Goal: Transaction & Acquisition: Book appointment/travel/reservation

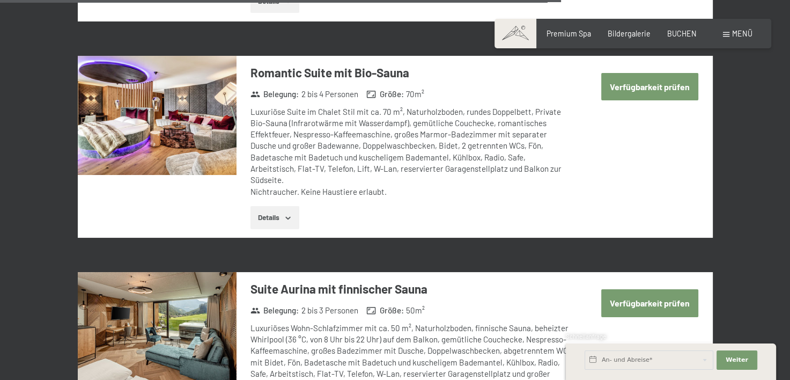
scroll to position [2610, 0]
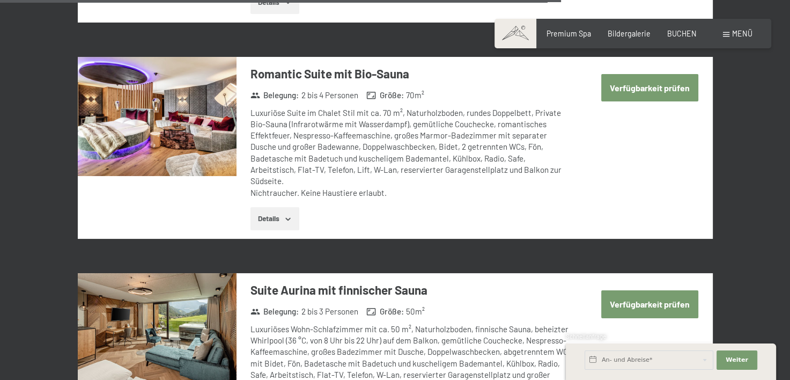
click at [631, 74] on button "Verfügbarkeit prüfen" at bounding box center [649, 87] width 97 height 27
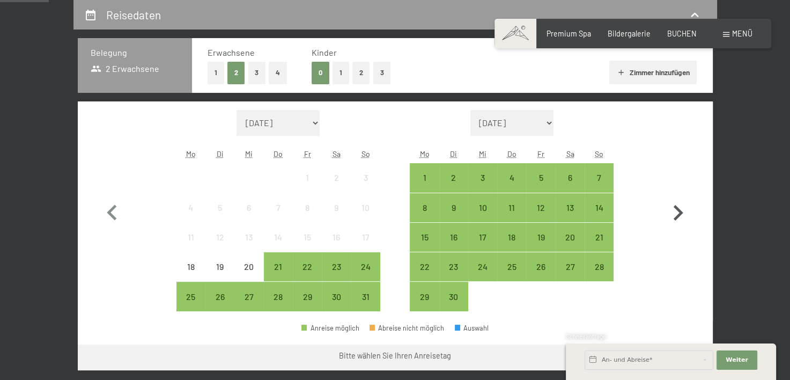
click at [674, 225] on icon "button" at bounding box center [677, 212] width 31 height 31
select select "2025-09-01"
select select "2025-10-01"
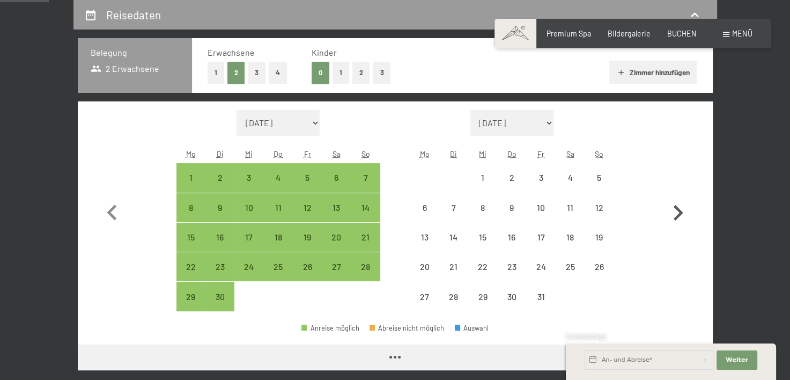
select select "2025-09-01"
select select "2025-10-01"
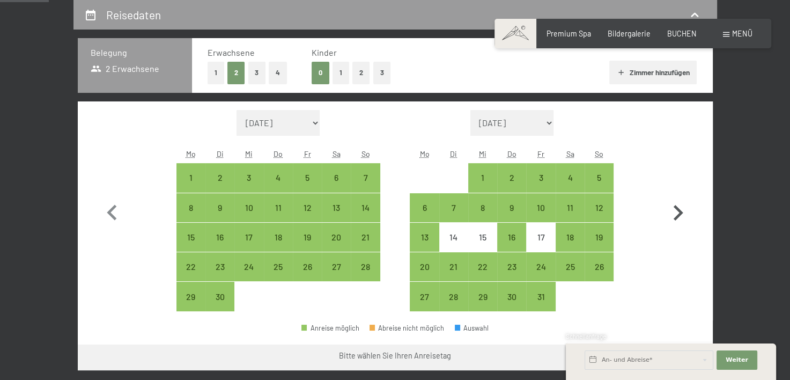
click at [674, 225] on icon "button" at bounding box center [677, 212] width 31 height 31
select select "2025-10-01"
select select "2025-11-01"
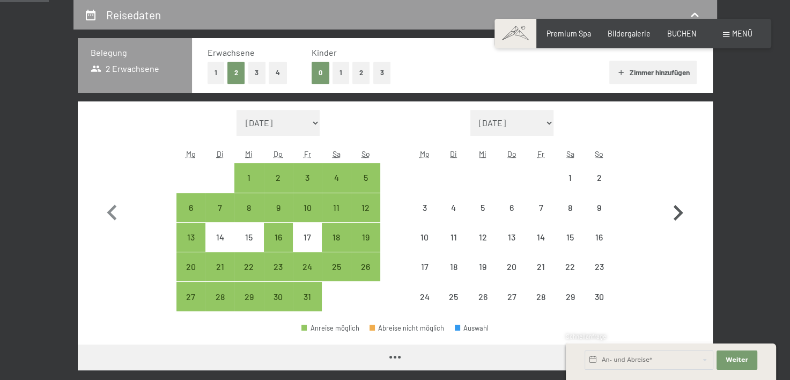
click at [676, 218] on icon "button" at bounding box center [679, 213] width 10 height 16
select select "2025-11-01"
select select "2025-12-01"
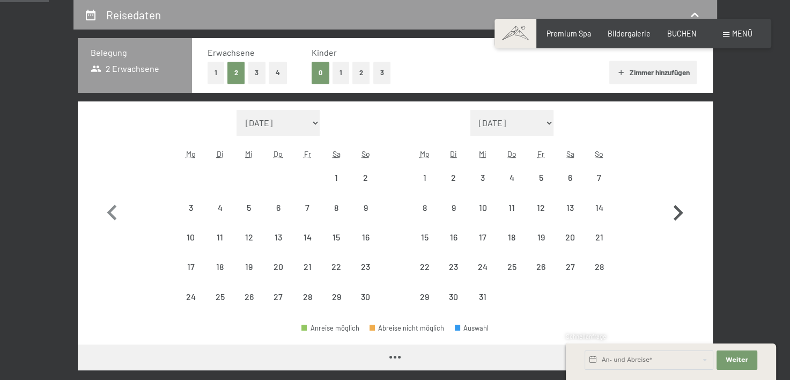
select select "2025-11-01"
select select "2025-12-01"
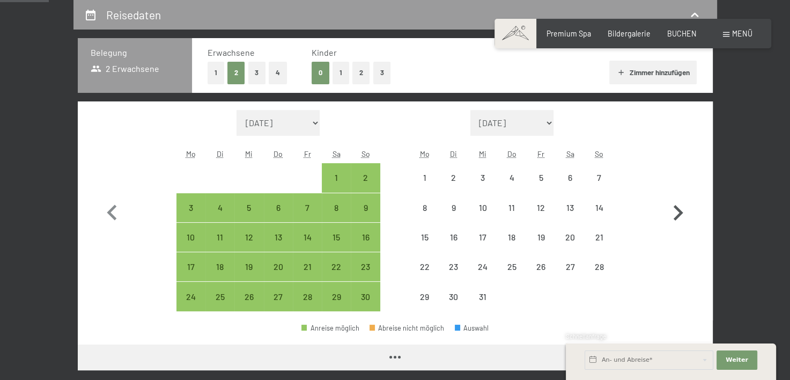
select select "2025-11-01"
select select "2025-12-01"
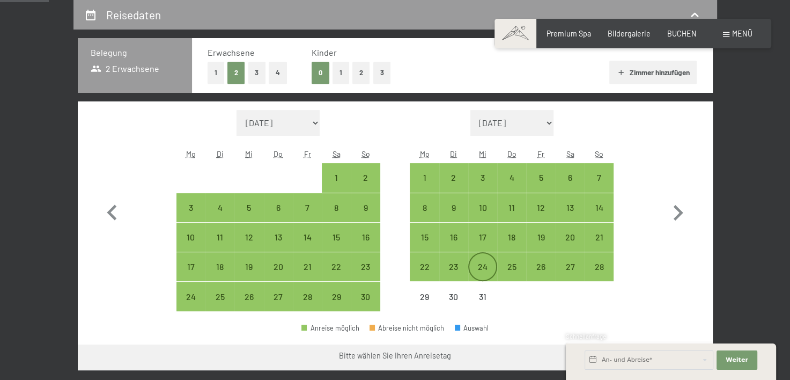
click at [490, 264] on div "24" at bounding box center [482, 275] width 27 height 27
select select "2025-11-01"
select select "2025-12-01"
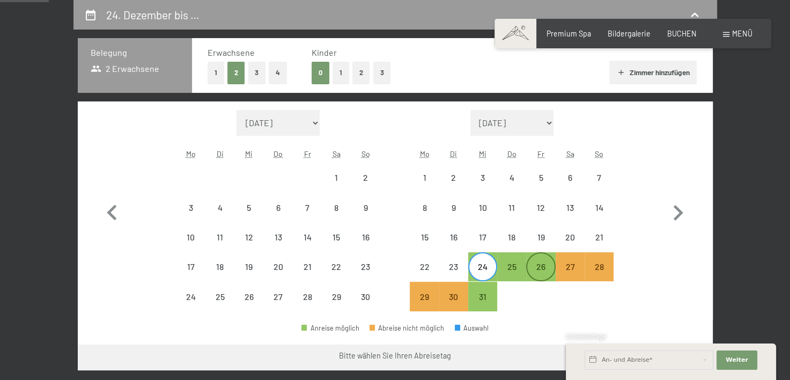
click at [535, 264] on div "26" at bounding box center [540, 275] width 27 height 27
select select "2025-11-01"
select select "2025-12-01"
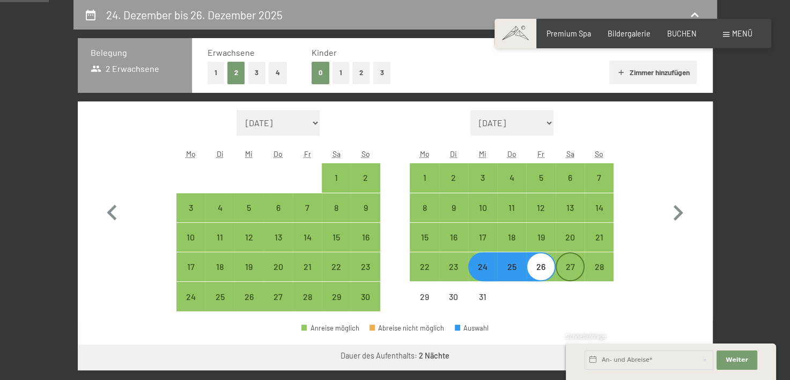
click at [579, 264] on div "27" at bounding box center [570, 275] width 27 height 27
select select "2025-11-01"
select select "2025-12-01"
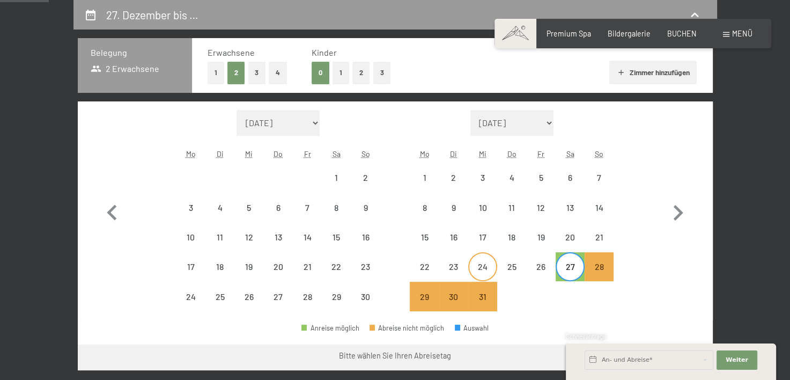
click at [489, 255] on div "24" at bounding box center [482, 266] width 27 height 27
select select "2025-11-01"
select select "2025-12-01"
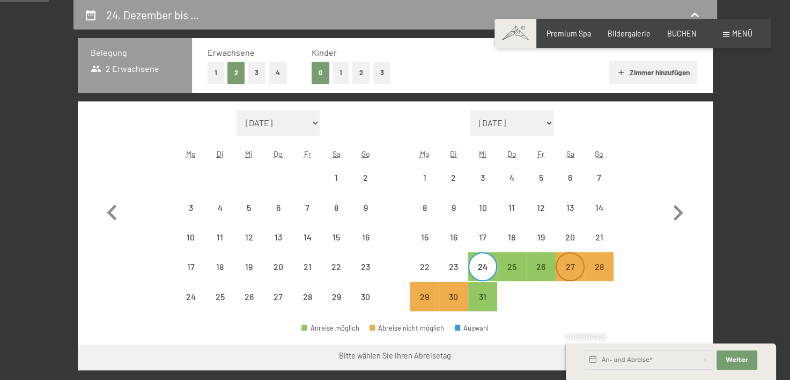
click at [571, 264] on div "27" at bounding box center [570, 275] width 27 height 27
select select "2025-11-01"
select select "2025-12-01"
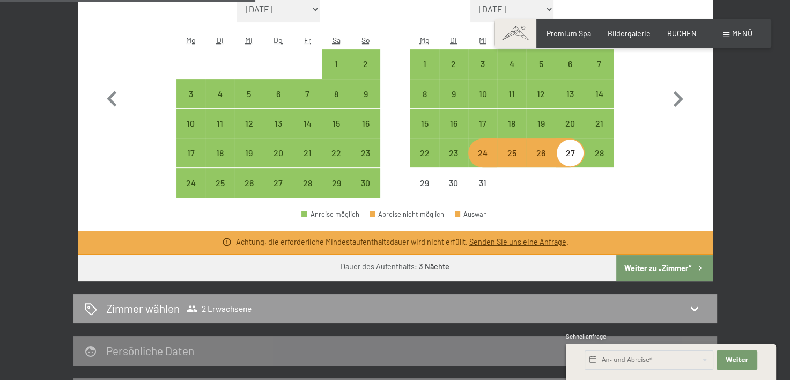
scroll to position [345, 0]
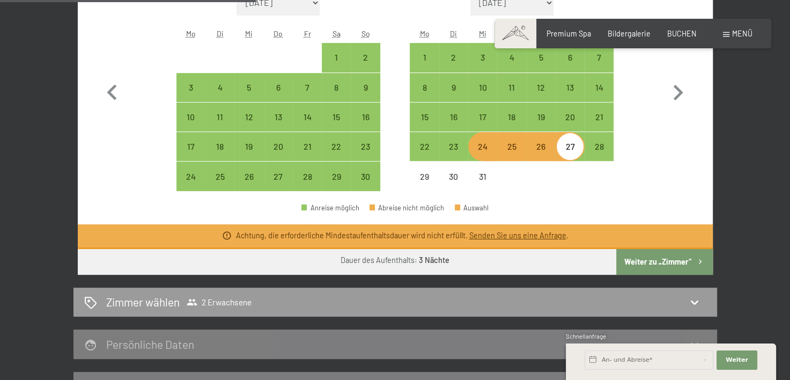
click at [490, 153] on div "24" at bounding box center [482, 155] width 27 height 27
select select "2025-11-01"
select select "2025-12-01"
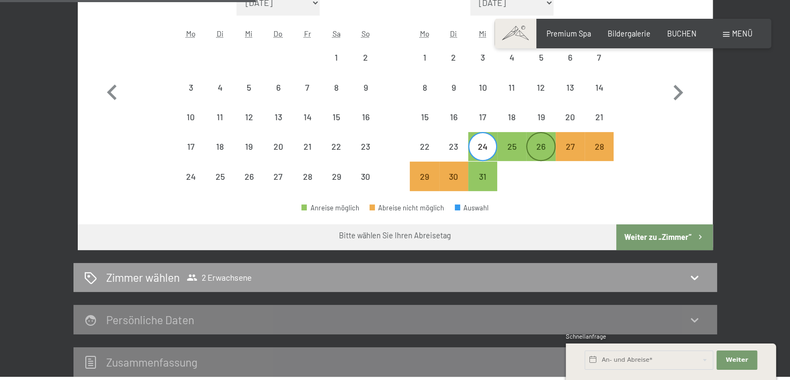
click at [533, 151] on div "26" at bounding box center [540, 155] width 27 height 27
select select "2025-11-01"
select select "2025-12-01"
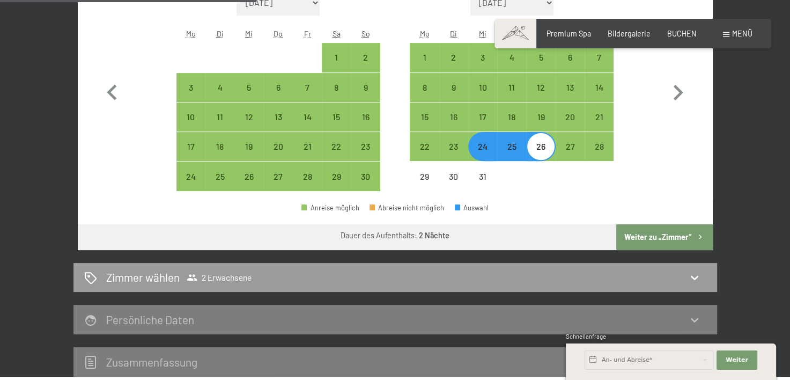
click at [671, 236] on button "Weiter zu „Zimmer“" at bounding box center [664, 237] width 96 height 26
select select "2025-11-01"
select select "2025-12-01"
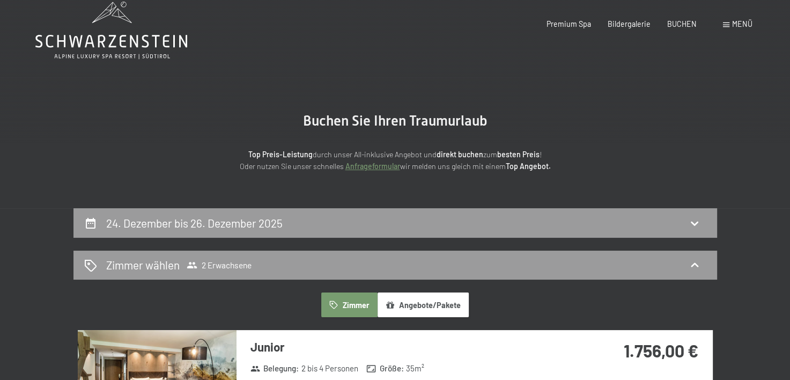
scroll to position [0, 0]
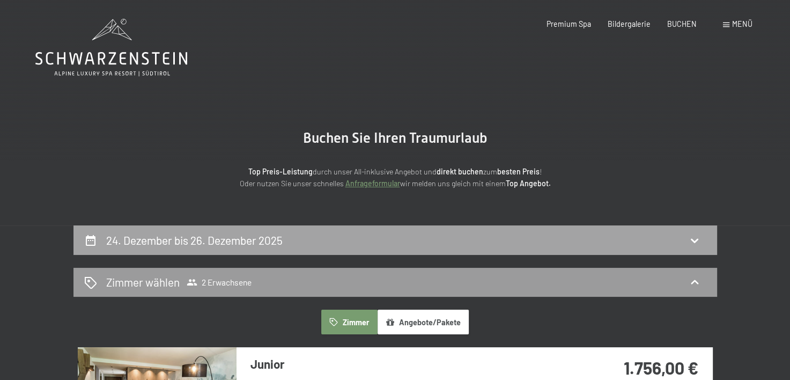
click at [511, 242] on div "24. Dezember bis 26. Dezember 2025" at bounding box center [395, 240] width 622 height 16
select select "2025-11-01"
select select "2025-12-01"
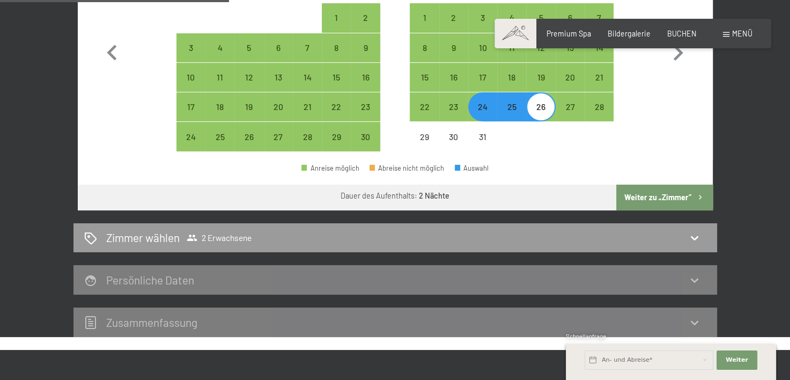
scroll to position [299, 0]
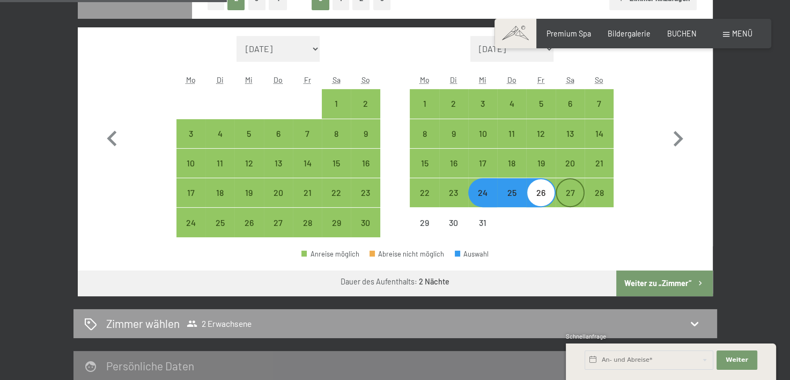
click at [572, 193] on div "27" at bounding box center [570, 201] width 27 height 27
select select "2025-11-01"
select select "2025-12-01"
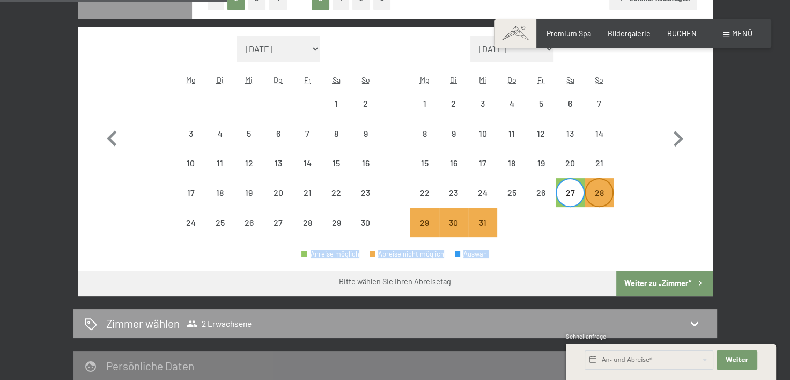
drag, startPoint x: 564, startPoint y: 265, endPoint x: 599, endPoint y: 197, distance: 77.0
click at [599, 197] on div "Monat/Jahr August 2025 September 2025 Oktober 2025 November 2025 Dezember 2025 …" at bounding box center [395, 161] width 635 height 269
click at [599, 197] on div "28" at bounding box center [599, 201] width 27 height 27
select select "2025-11-01"
select select "2025-12-01"
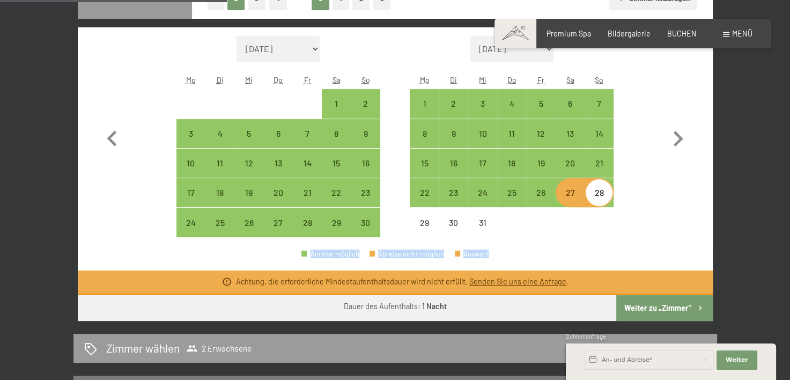
click at [607, 190] on div "28" at bounding box center [599, 201] width 27 height 27
select select "2025-11-01"
select select "2025-12-01"
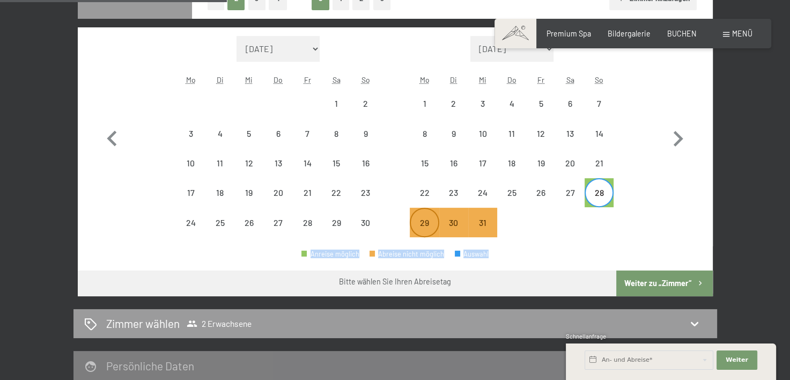
click at [412, 223] on div "29" at bounding box center [424, 231] width 27 height 27
select select "2025-11-01"
select select "2025-12-01"
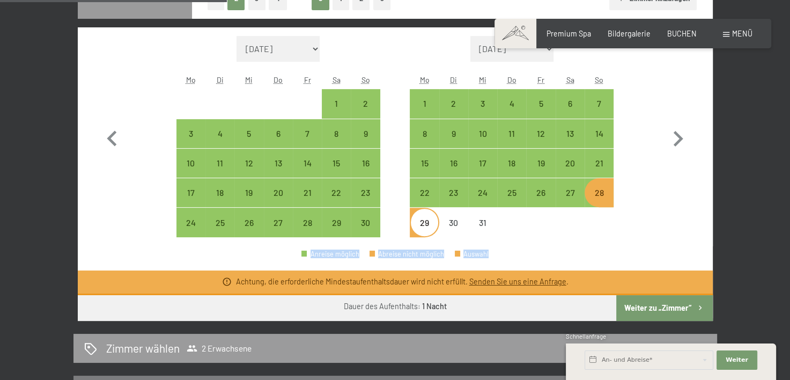
click at [412, 223] on div "29" at bounding box center [424, 231] width 27 height 27
select select "2025-11-01"
select select "2025-12-01"
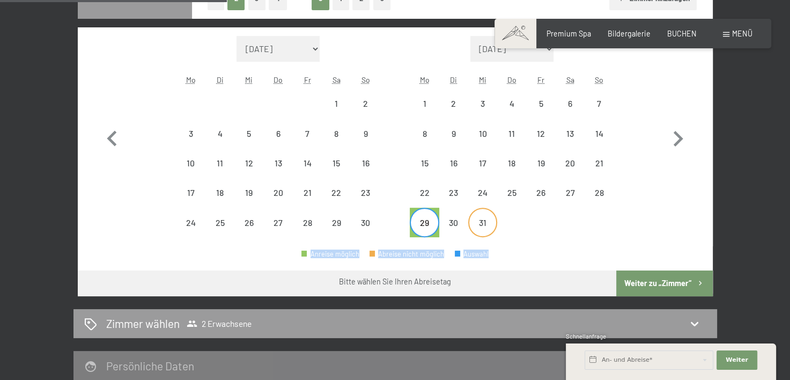
click at [483, 225] on div "31" at bounding box center [482, 231] width 27 height 27
select select "2025-11-01"
select select "2025-12-01"
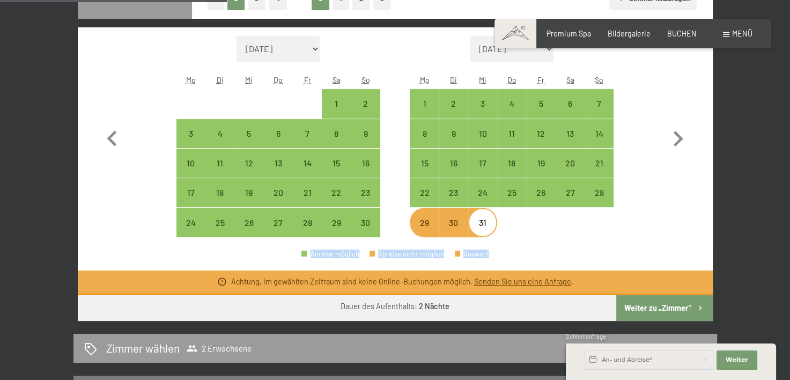
click at [426, 224] on div "29" at bounding box center [424, 231] width 27 height 27
select select "2025-11-01"
select select "2025-12-01"
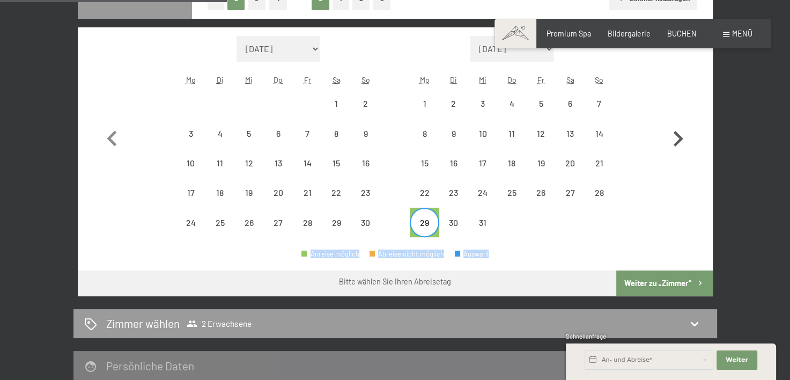
click at [670, 131] on icon "button" at bounding box center [677, 138] width 31 height 31
select select "2025-12-01"
select select "2026-01-01"
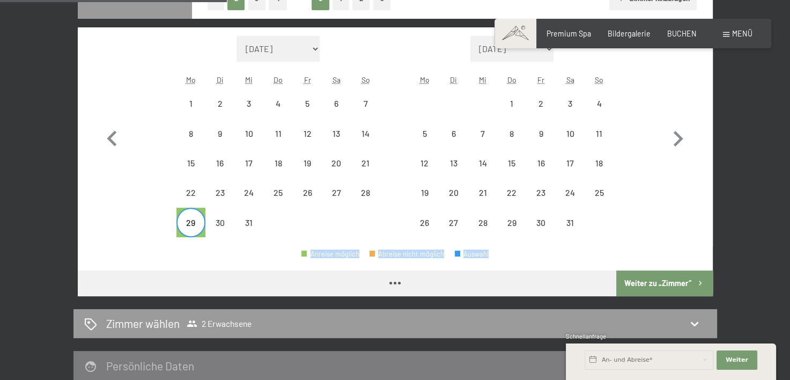
select select "2025-12-01"
select select "2026-01-01"
click at [526, 99] on div "1" at bounding box center [511, 103] width 29 height 29
select select "2025-12-01"
select select "2026-01-01"
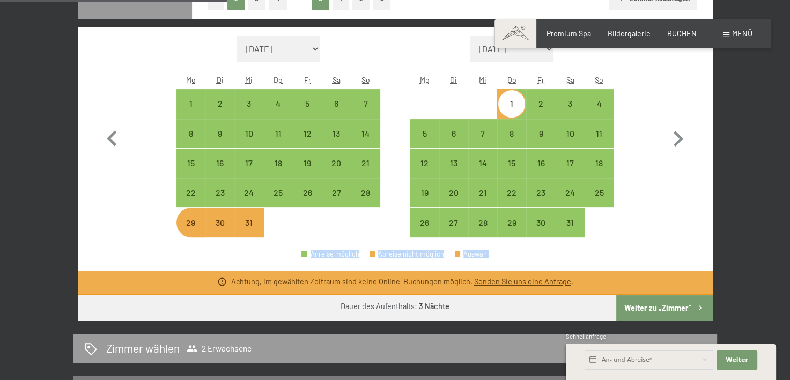
click at [184, 212] on div "29" at bounding box center [191, 222] width 27 height 27
select select "2025-12-01"
select select "2026-01-01"
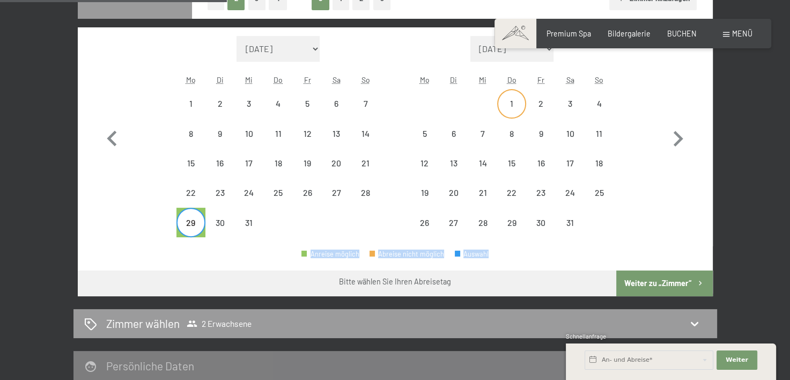
click at [515, 107] on div "1" at bounding box center [511, 112] width 27 height 27
select select "2025-12-01"
select select "2026-01-01"
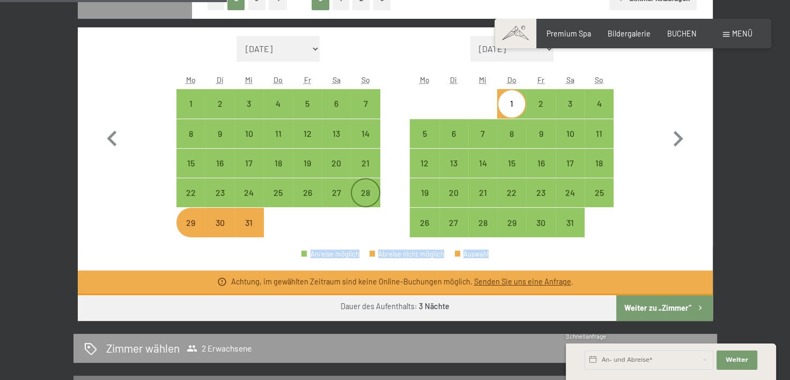
click at [371, 192] on div "28" at bounding box center [365, 201] width 27 height 27
select select "2025-12-01"
select select "2026-01-01"
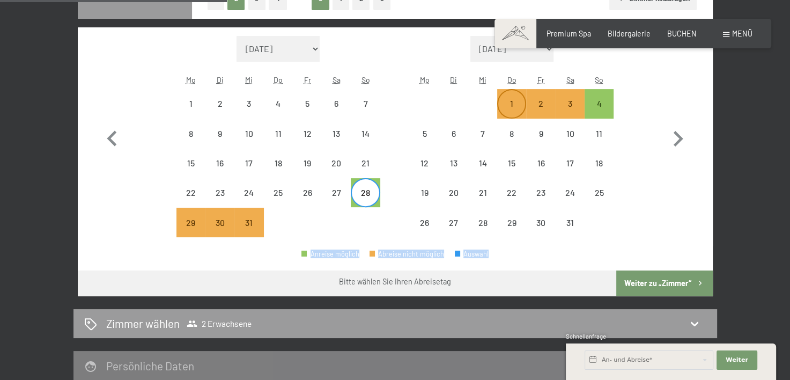
click at [513, 100] on div "1" at bounding box center [511, 112] width 27 height 27
select select "2025-12-01"
select select "2026-01-01"
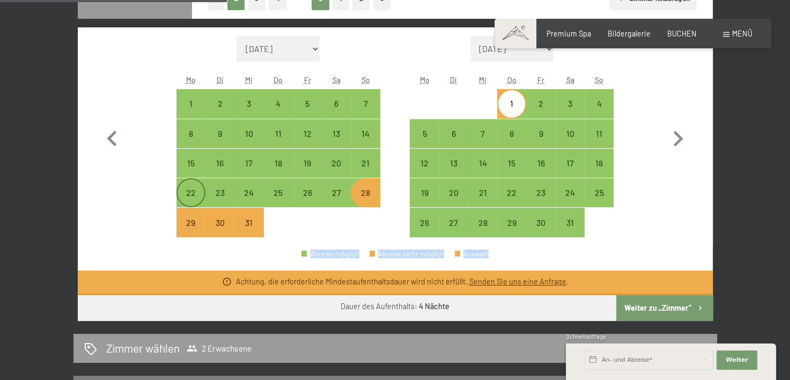
click at [190, 189] on div "22" at bounding box center [191, 201] width 27 height 27
select select "2025-12-01"
select select "2026-01-01"
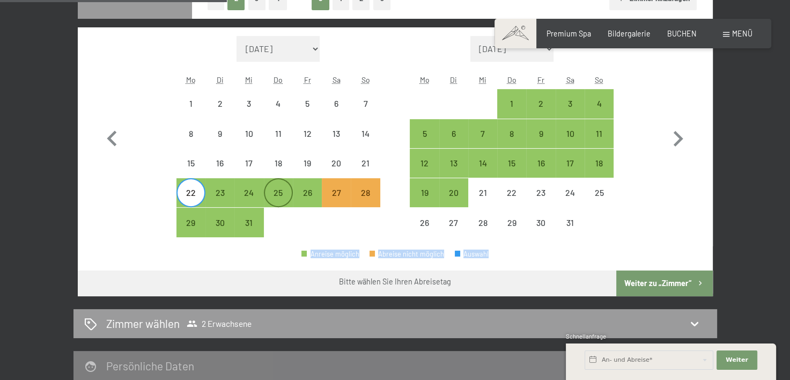
click at [270, 189] on div "25" at bounding box center [278, 201] width 27 height 27
select select "2025-12-01"
select select "2026-01-01"
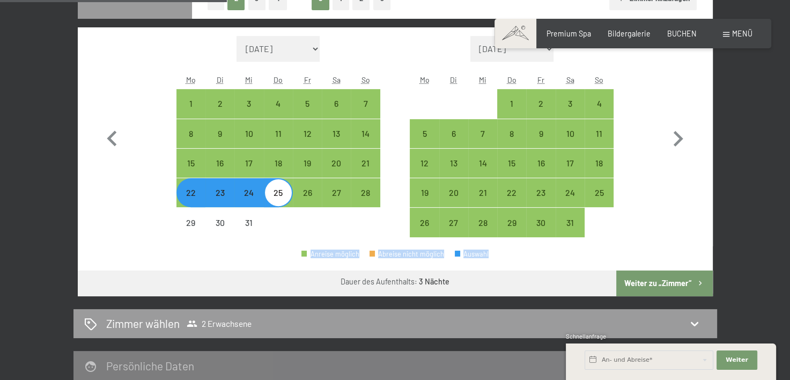
click at [220, 186] on div "23" at bounding box center [219, 192] width 27 height 27
select select "2025-12-01"
select select "2026-01-01"
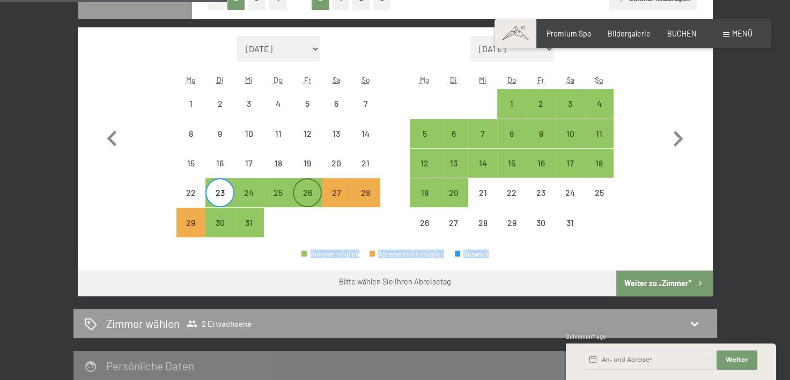
click at [304, 186] on div "26" at bounding box center [307, 192] width 27 height 27
select select "2025-12-01"
select select "2026-01-01"
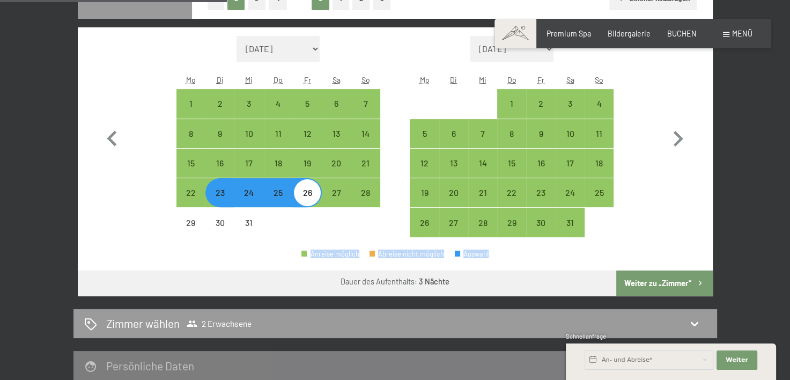
click at [633, 286] on button "Weiter zu „Zimmer“" at bounding box center [664, 283] width 96 height 26
select select "2025-12-01"
select select "2026-01-01"
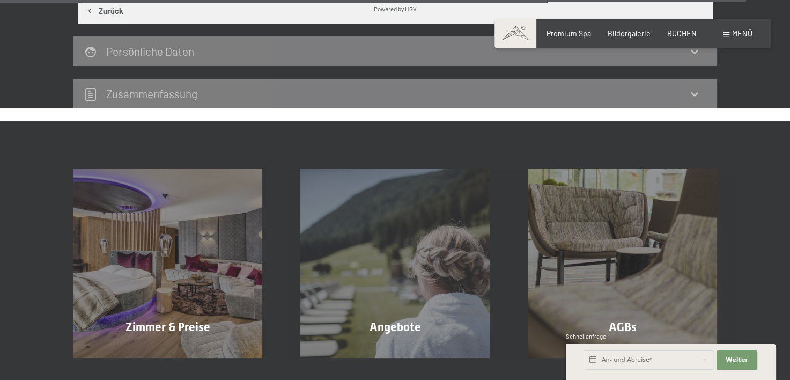
scroll to position [3176, 0]
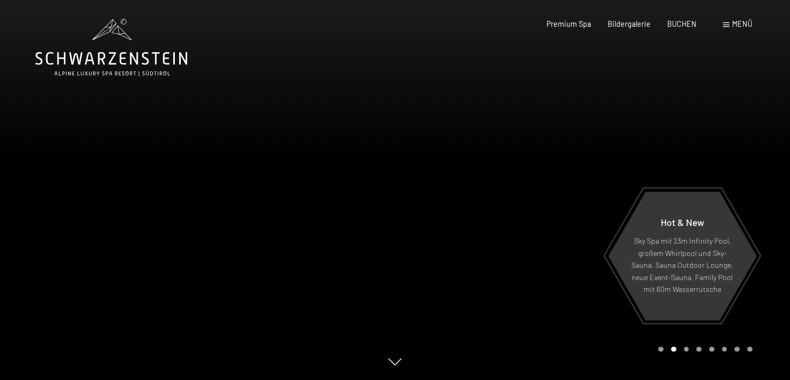
drag, startPoint x: 0, startPoint y: 0, endPoint x: 688, endPoint y: 28, distance: 688.1
click at [688, 28] on div "Premium Spa Bildergalerie BUCHEN" at bounding box center [613, 24] width 200 height 11
click at [679, 19] on span "BUCHEN" at bounding box center [681, 22] width 29 height 9
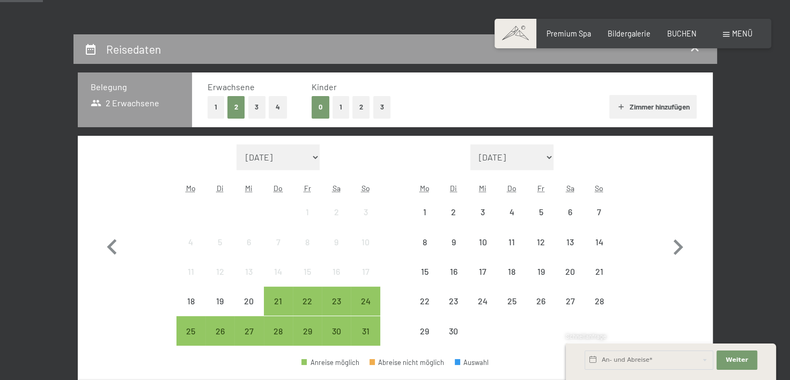
scroll to position [197, 0]
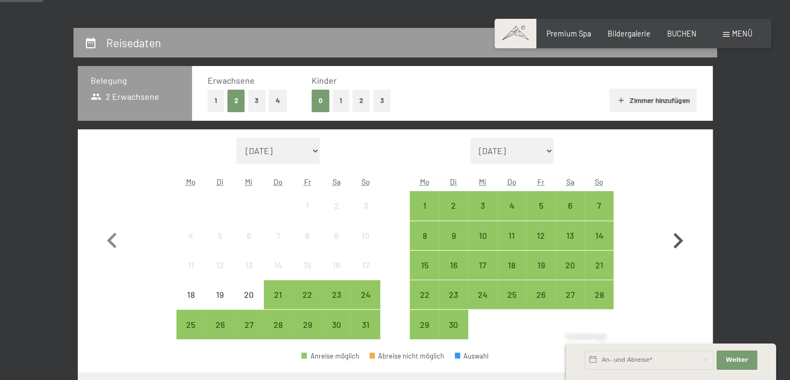
click at [684, 238] on icon "button" at bounding box center [677, 240] width 31 height 31
select select "2025-09-01"
select select "2025-10-01"
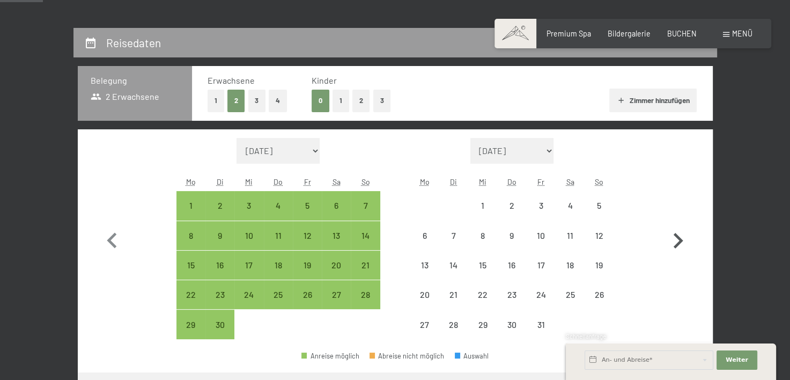
select select "2025-09-01"
select select "2025-10-01"
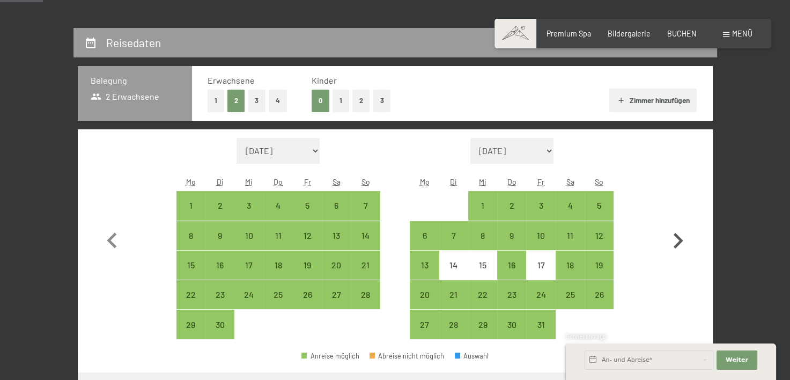
click at [684, 238] on icon "button" at bounding box center [677, 240] width 31 height 31
select select "2025-10-01"
select select "2025-11-01"
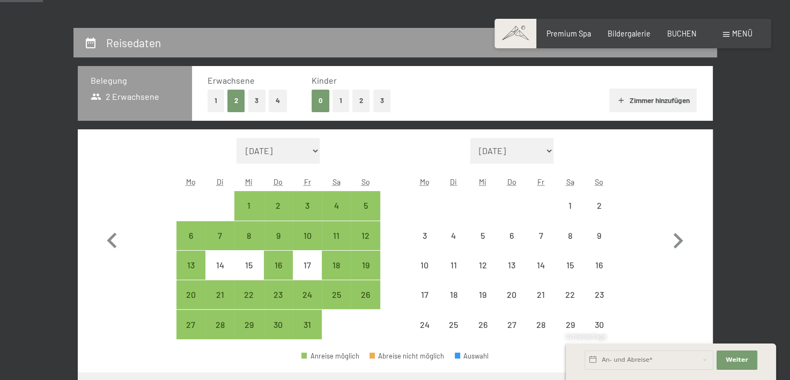
select select "2025-10-01"
select select "2025-11-01"
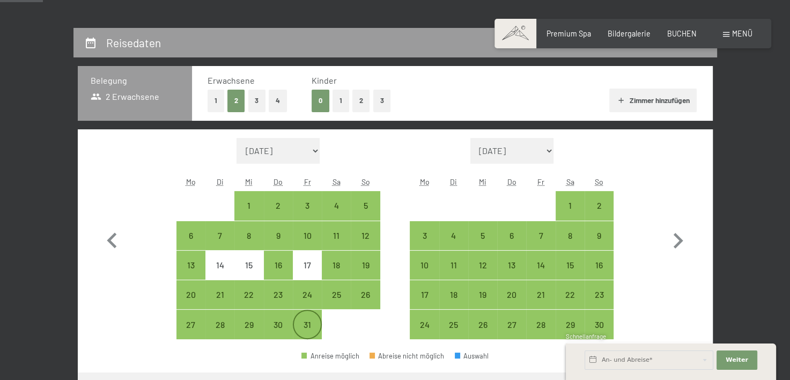
click at [317, 320] on div "31" at bounding box center [307, 333] width 27 height 27
select select "2025-10-01"
select select "2025-11-01"
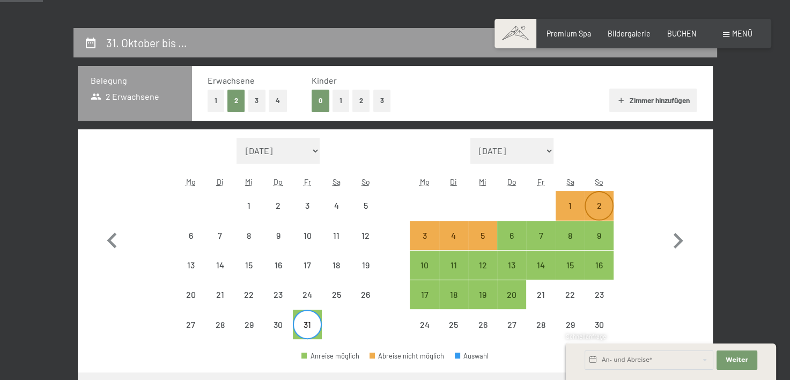
click at [595, 206] on div "2" at bounding box center [599, 214] width 27 height 27
select select "2025-10-01"
select select "2025-11-01"
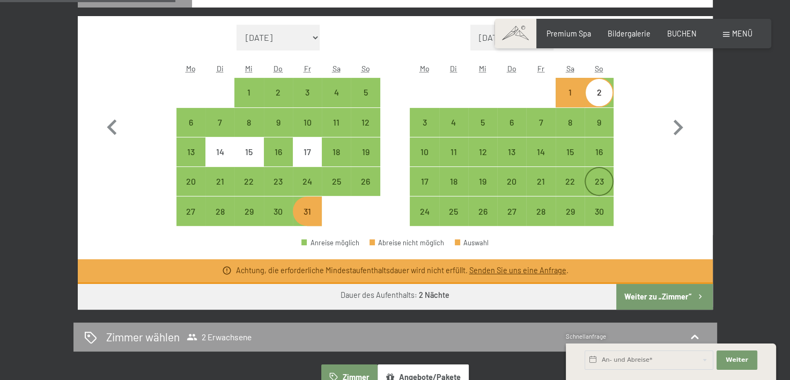
scroll to position [259, 0]
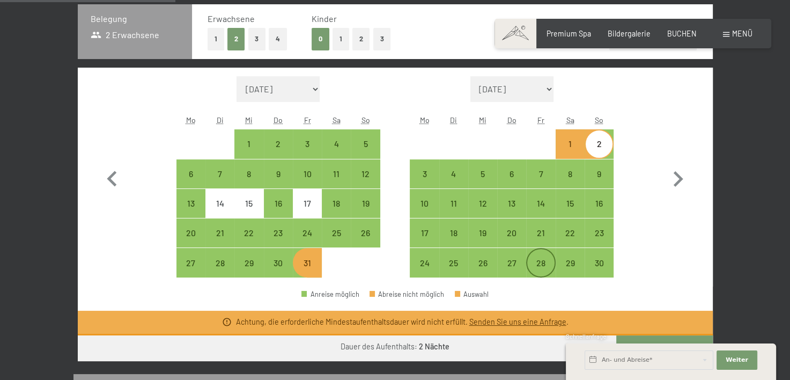
drag, startPoint x: 543, startPoint y: 248, endPoint x: 549, endPoint y: 264, distance: 16.8
click at [549, 264] on div "28" at bounding box center [540, 262] width 27 height 27
select select "2025-10-01"
select select "2025-11-01"
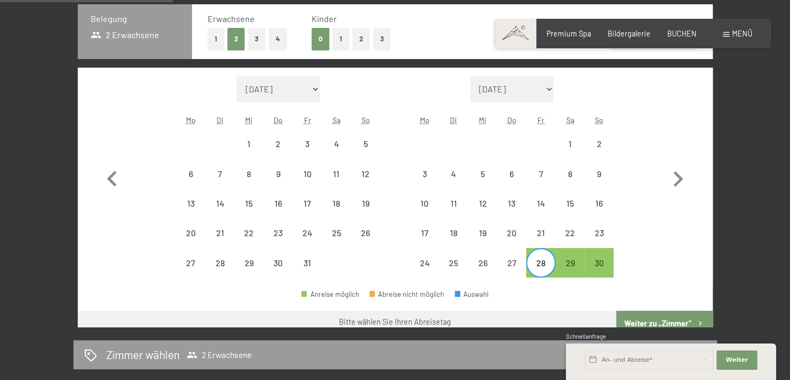
scroll to position [250, 0]
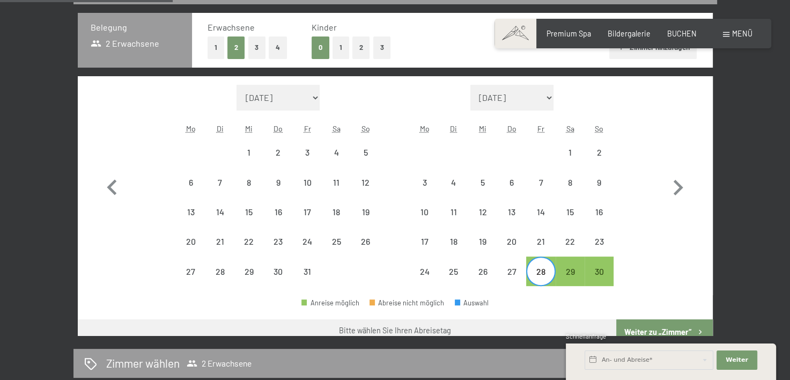
click at [549, 264] on div "28" at bounding box center [540, 270] width 27 height 27
select select "2025-10-01"
select select "2025-11-01"
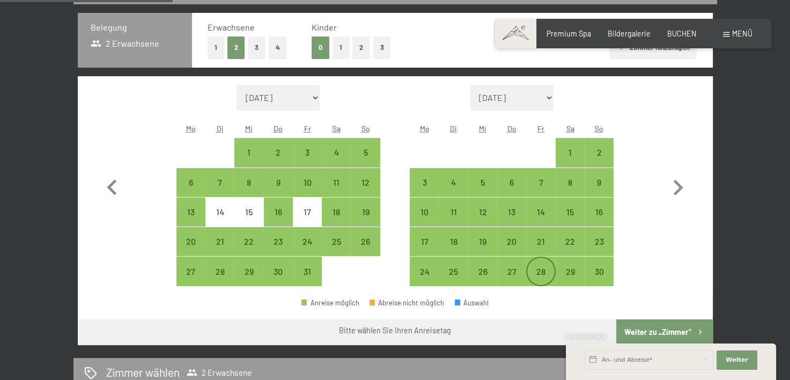
click at [549, 264] on div "28" at bounding box center [540, 270] width 27 height 27
select select "2025-10-01"
select select "2025-11-01"
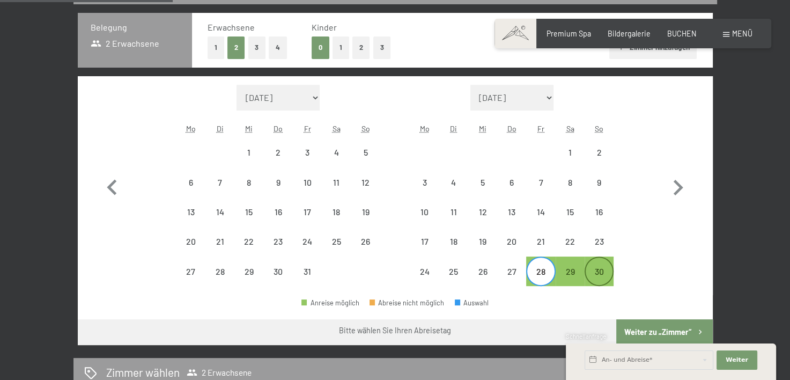
click at [595, 272] on div "30" at bounding box center [599, 280] width 27 height 27
select select "2025-10-01"
select select "2025-11-01"
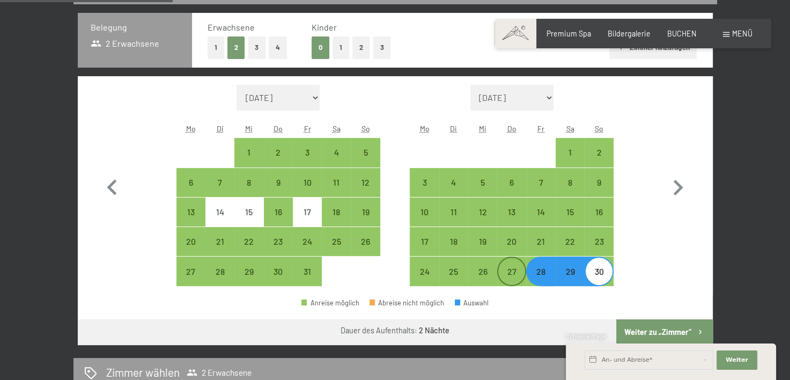
click at [509, 271] on div "27" at bounding box center [511, 280] width 27 height 27
select select "2025-10-01"
select select "2025-11-01"
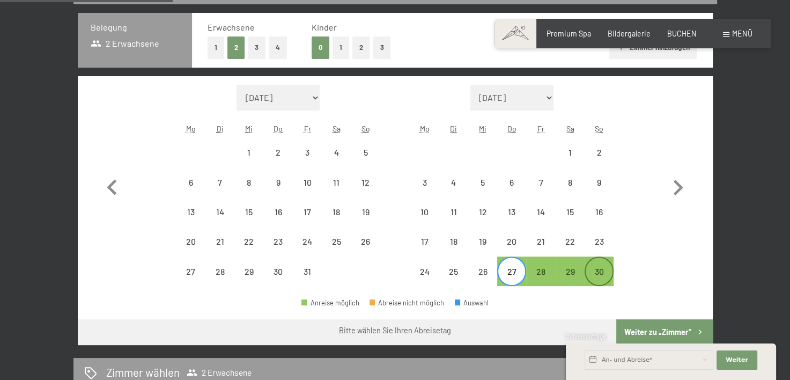
click at [595, 272] on div "30" at bounding box center [599, 280] width 27 height 27
select select "2025-10-01"
select select "2025-11-01"
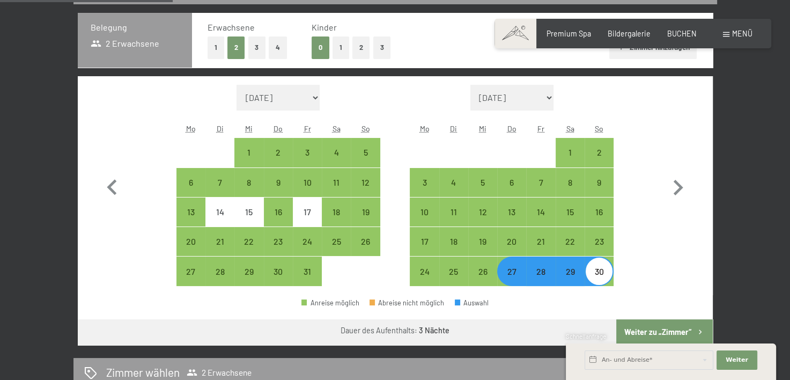
click at [652, 329] on button "Weiter zu „Zimmer“" at bounding box center [664, 332] width 96 height 26
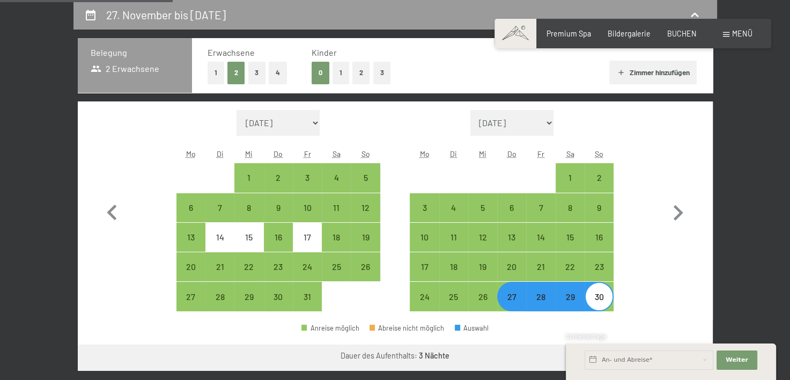
select select "2025-10-01"
select select "2025-11-01"
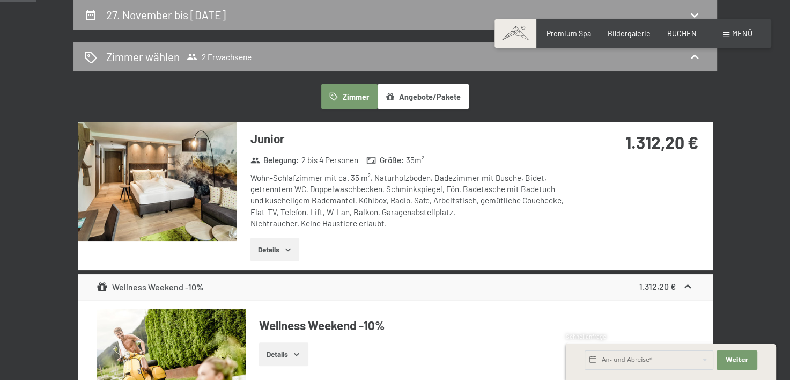
click at [652, 329] on h4 "Wellness Weekend -10%" at bounding box center [476, 325] width 434 height 17
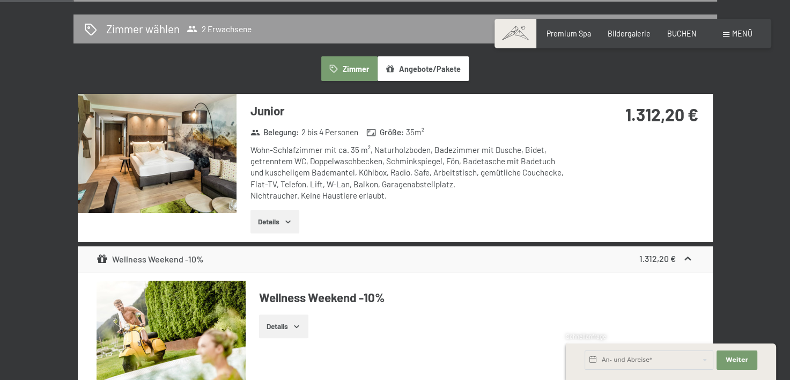
scroll to position [491, 0]
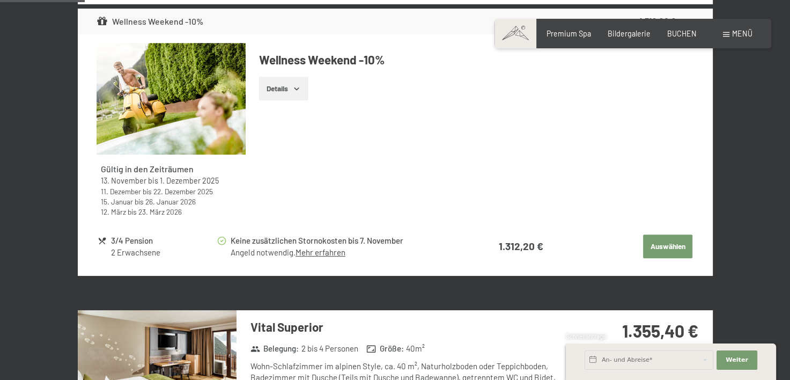
click at [292, 97] on button "Details" at bounding box center [283, 89] width 49 height 24
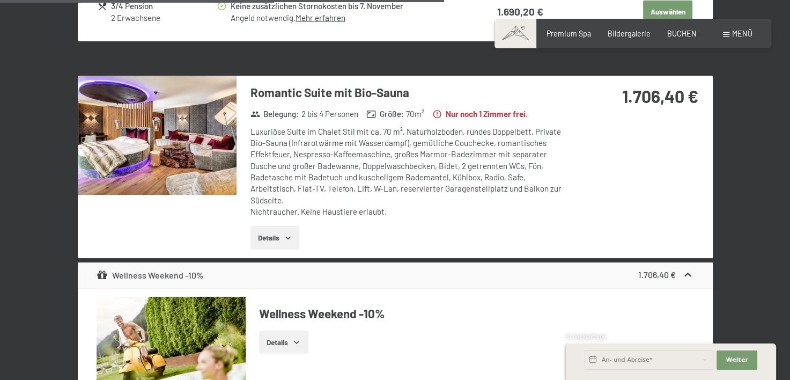
scroll to position [2701, 0]
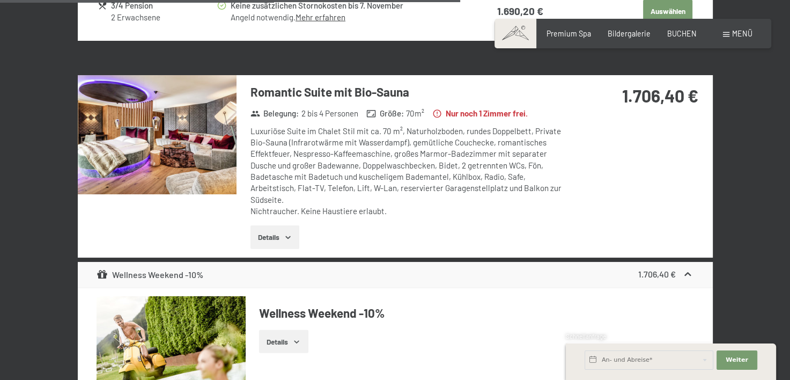
click at [262, 235] on button "Details" at bounding box center [274, 237] width 49 height 24
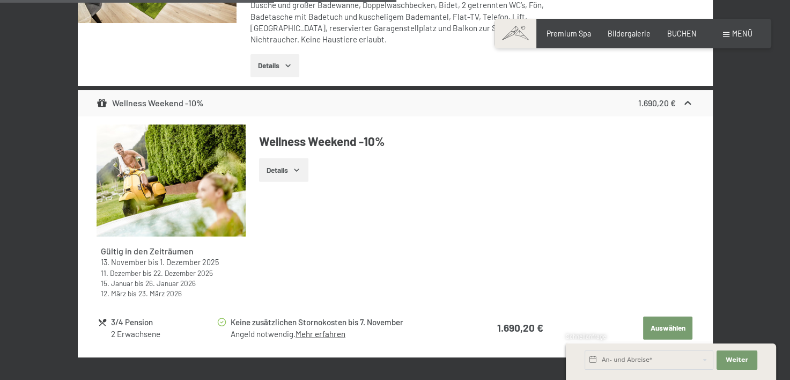
scroll to position [2385, 0]
